Goal: Information Seeking & Learning: Understand process/instructions

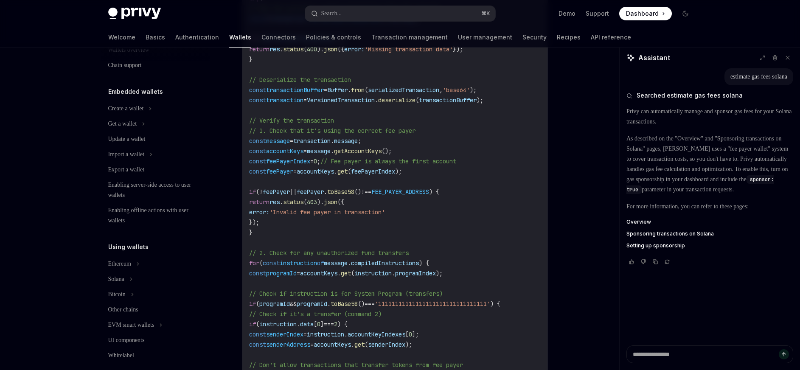
scroll to position [1625, 0]
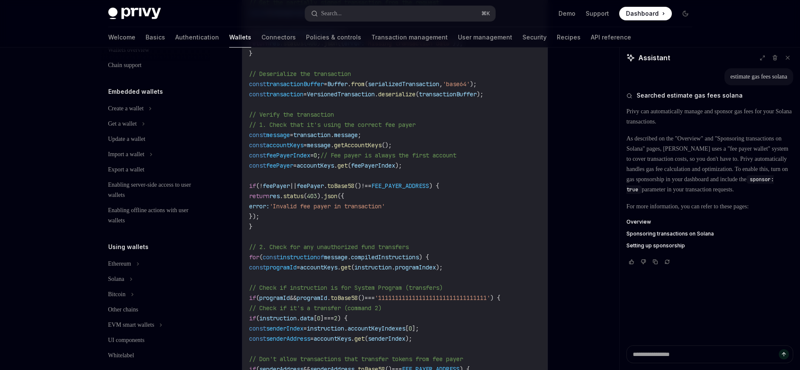
click at [293, 169] on span "feePayer" at bounding box center [279, 166] width 27 height 8
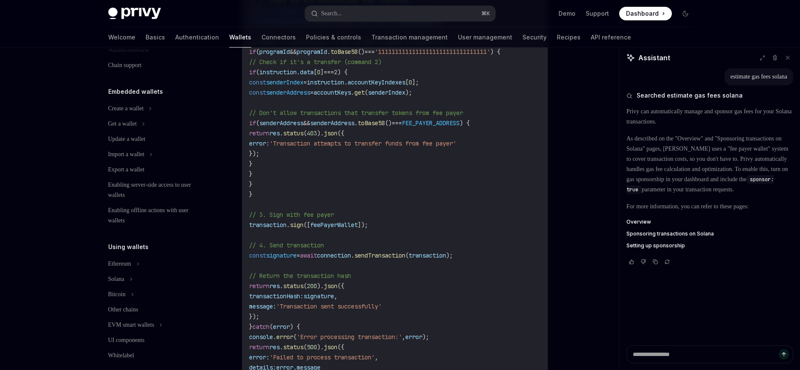
scroll to position [1873, 0]
click at [348, 227] on span "feePayerWallet" at bounding box center [334, 223] width 48 height 8
click at [303, 227] on span "sign" at bounding box center [297, 223] width 14 height 8
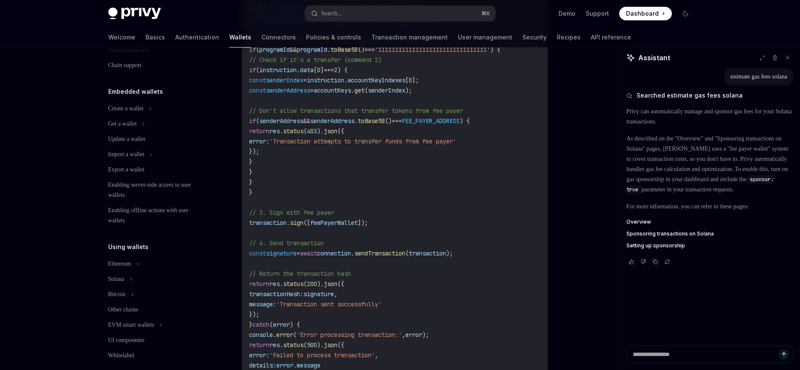
click at [278, 227] on span "transaction" at bounding box center [267, 223] width 37 height 8
click at [303, 227] on span "sign" at bounding box center [297, 223] width 14 height 8
click at [340, 227] on span "feePayerWallet" at bounding box center [334, 223] width 48 height 8
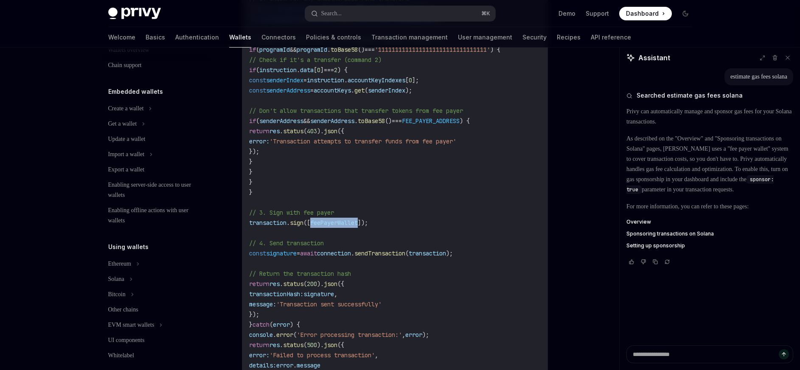
click at [340, 227] on span "feePayerWallet" at bounding box center [334, 223] width 48 height 8
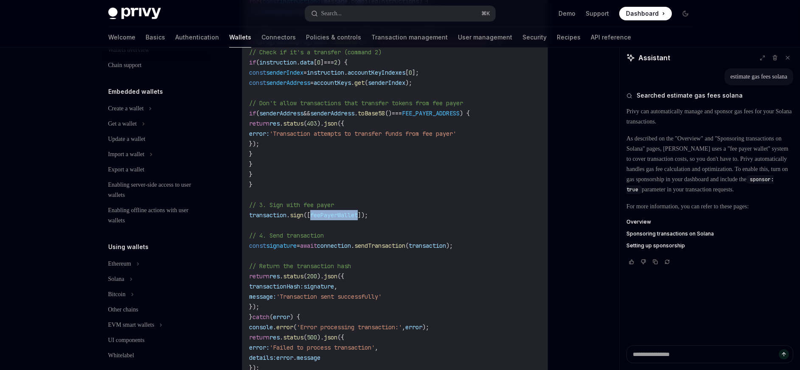
scroll to position [1889, 0]
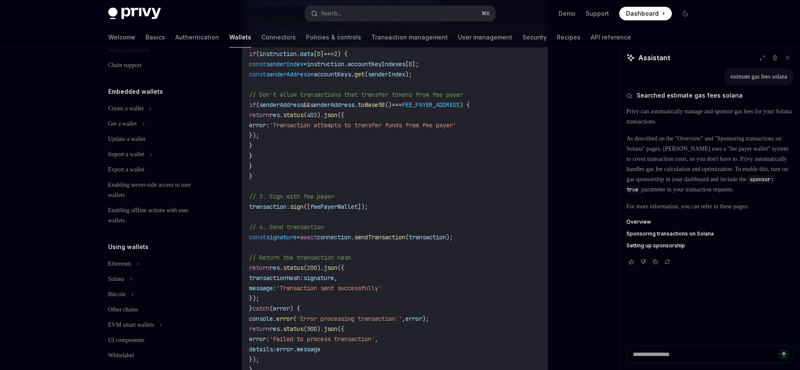
click at [279, 210] on span "transaction" at bounding box center [267, 207] width 37 height 8
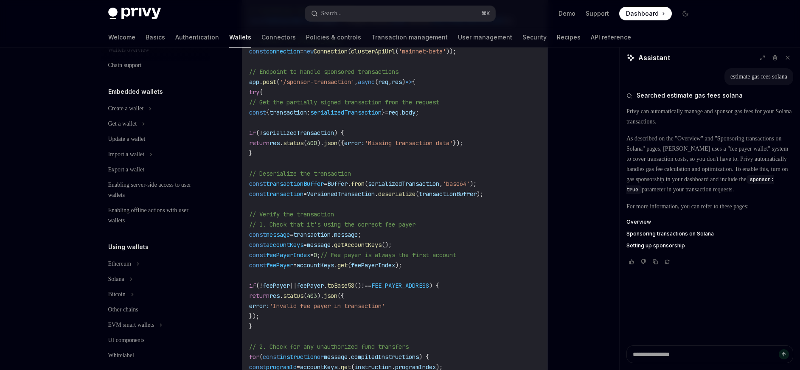
scroll to position [1531, 0]
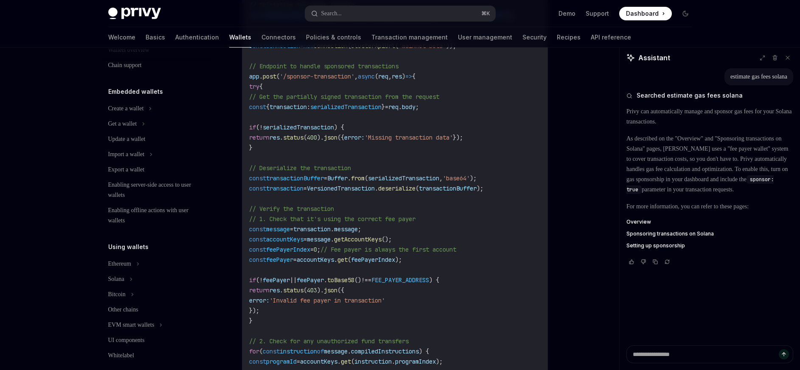
click at [416, 182] on span "serializedTransaction" at bounding box center [403, 178] width 71 height 8
click at [316, 182] on span "transactionBuffer" at bounding box center [295, 178] width 58 height 8
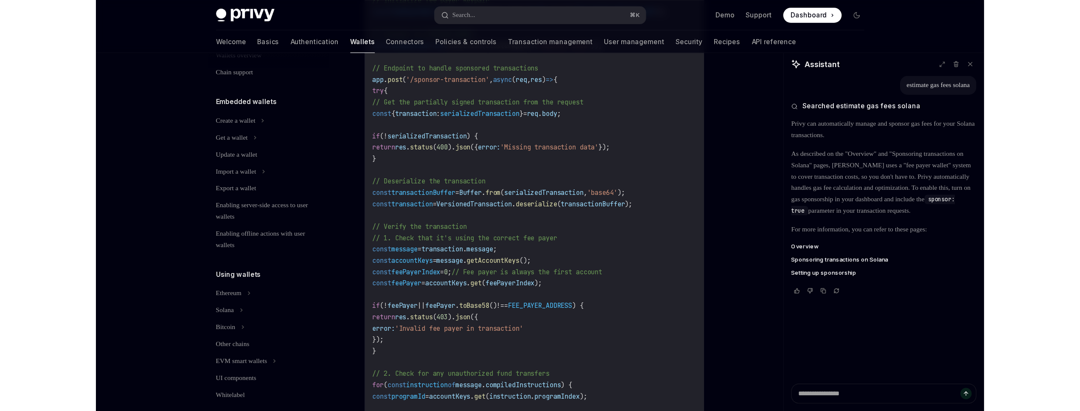
scroll to position [1538, 0]
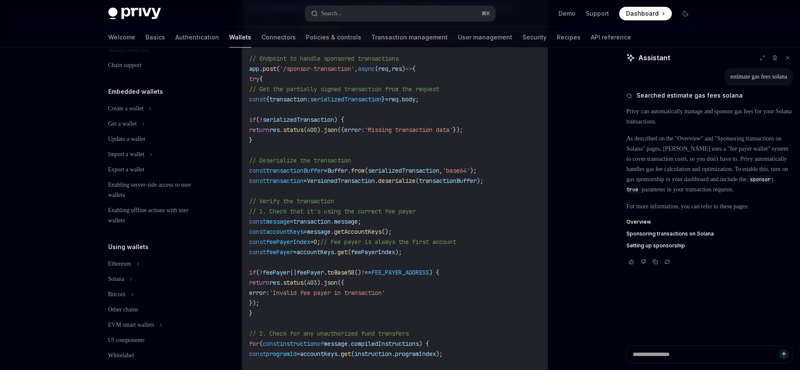
type textarea "*"
